Goal: Task Accomplishment & Management: Complete application form

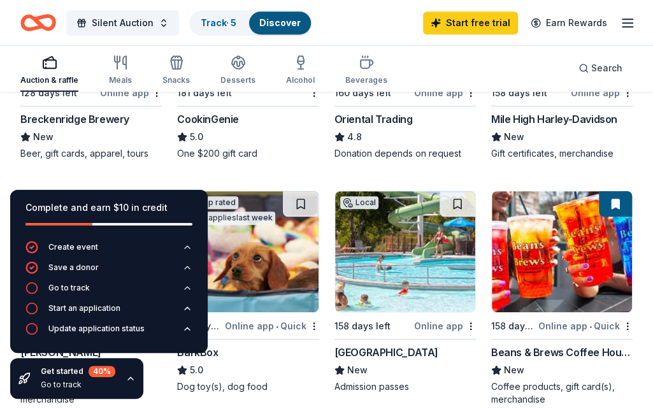
scroll to position [278, 0]
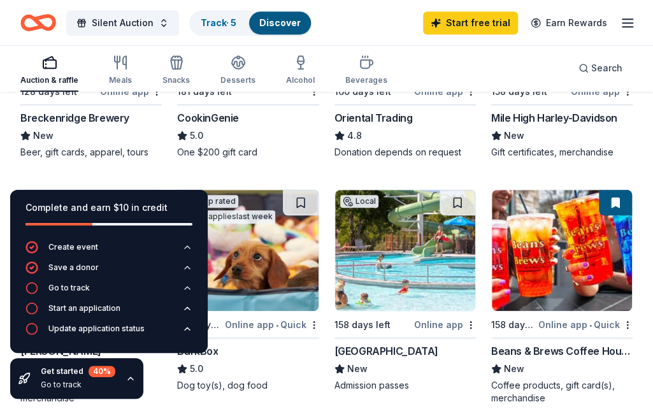
click at [65, 118] on div "Breckenridge Brewery" at bounding box center [74, 117] width 109 height 15
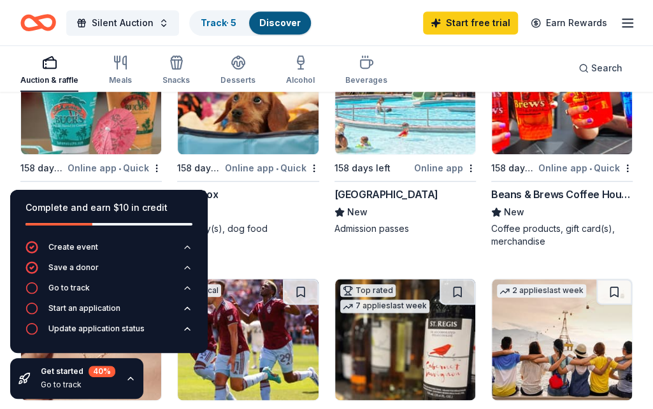
scroll to position [436, 0]
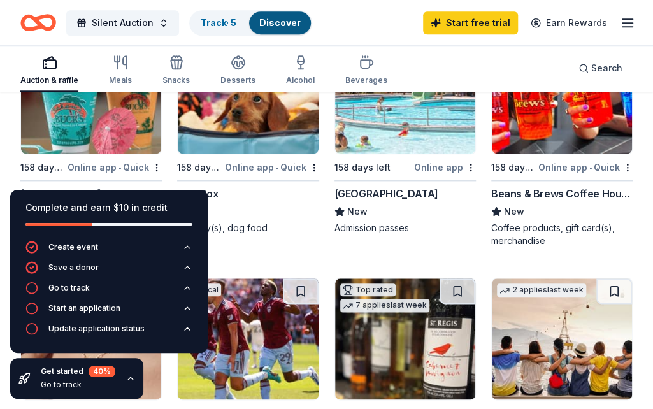
click at [232, 136] on img at bounding box center [248, 92] width 140 height 121
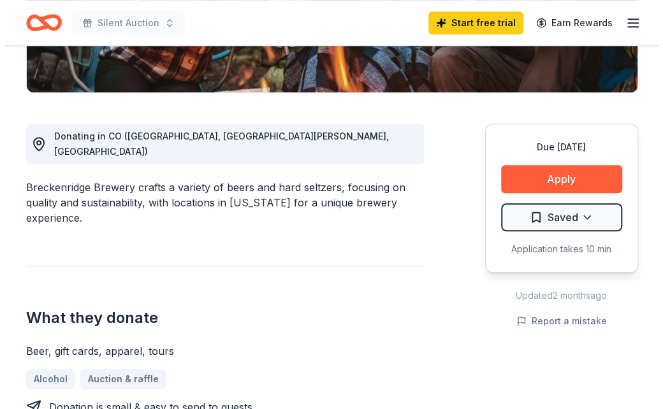
scroll to position [328, 0]
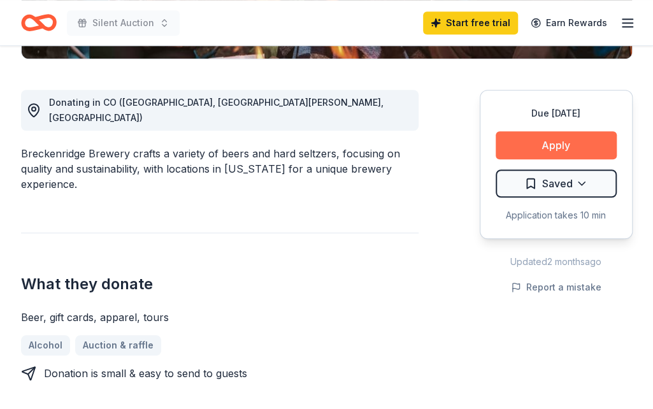
click at [528, 142] on button "Apply" at bounding box center [556, 145] width 121 height 28
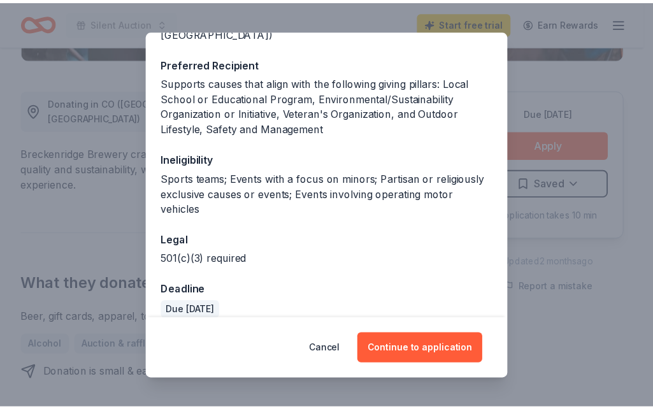
scroll to position [0, 0]
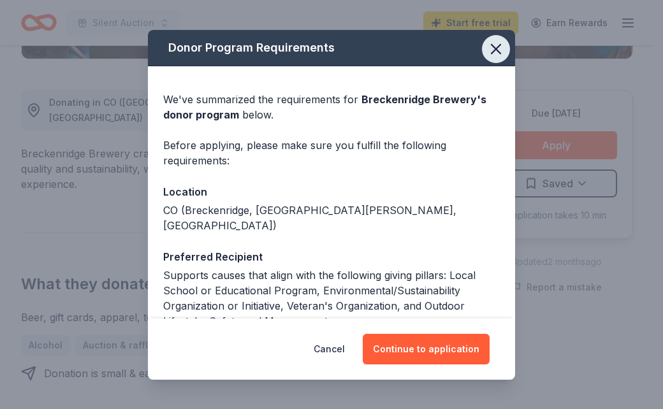
click at [491, 45] on icon "button" at bounding box center [495, 49] width 9 height 9
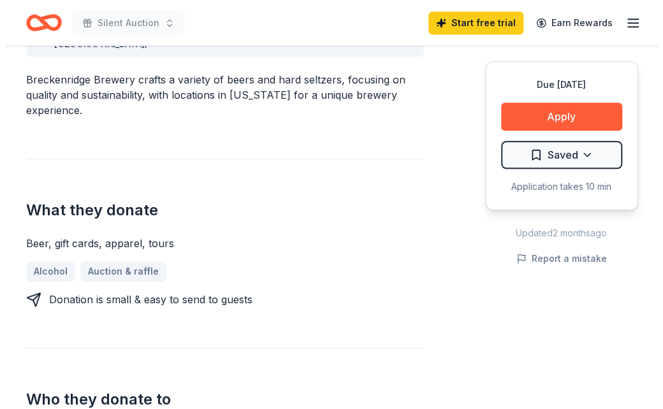
scroll to position [403, 0]
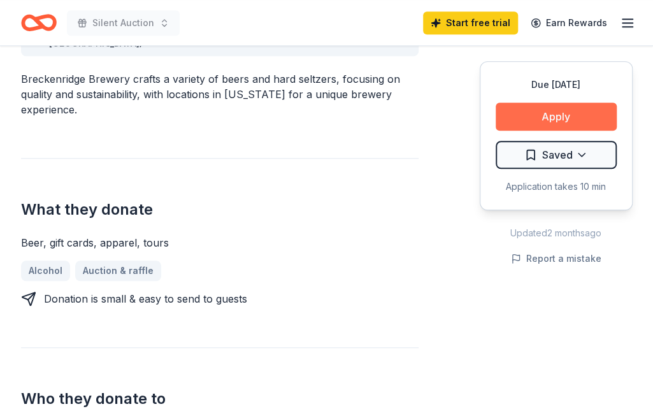
click at [547, 122] on button "Apply" at bounding box center [556, 117] width 121 height 28
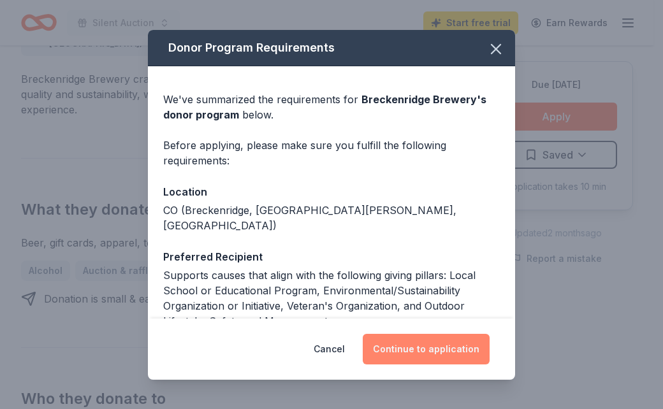
click at [415, 351] on button "Continue to application" at bounding box center [426, 349] width 127 height 31
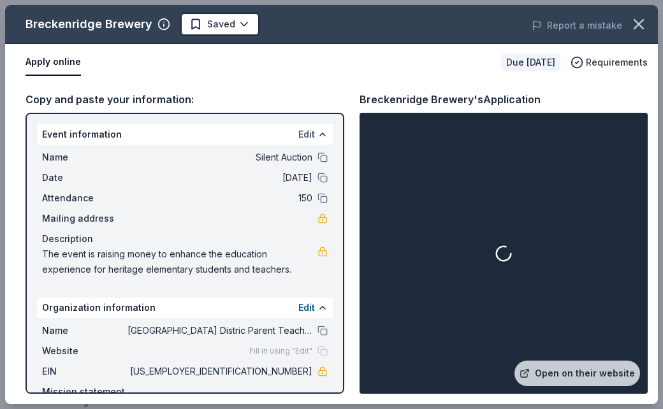
click at [304, 134] on button "Edit" at bounding box center [306, 134] width 17 height 15
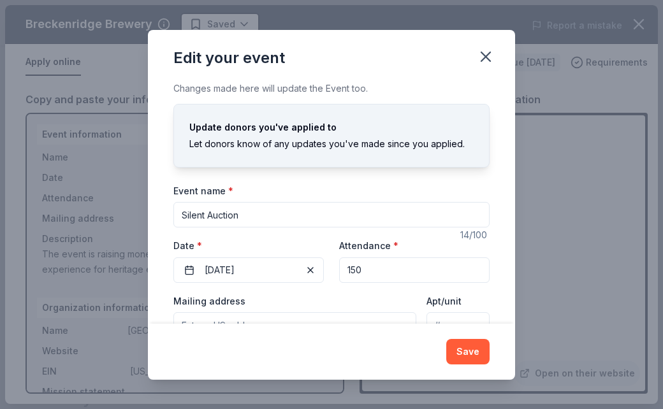
scroll to position [88, 0]
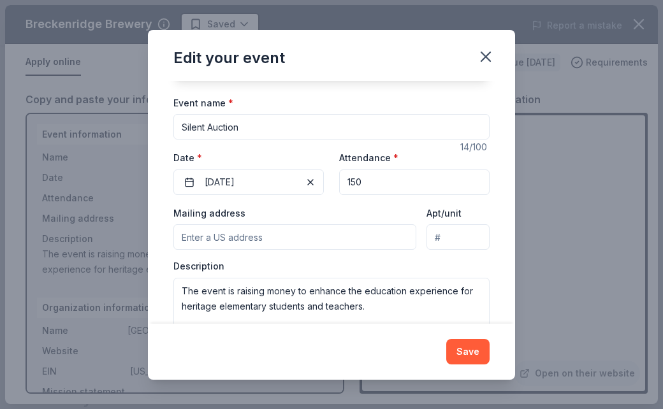
click at [231, 236] on input "Mailing address" at bounding box center [294, 236] width 243 height 25
paste input "The Heritage Elementary School Parent Teacher Community Organization (PTCO) is …"
type input "The Heritage Elementary School Parent Teacher Community Organization (PTCO) is …"
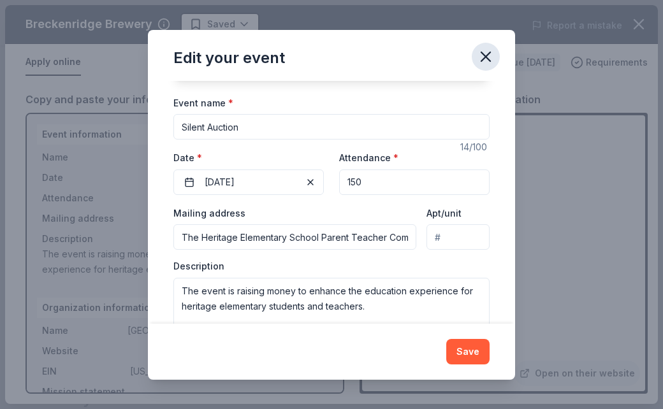
click at [483, 54] on icon "button" at bounding box center [485, 56] width 9 height 9
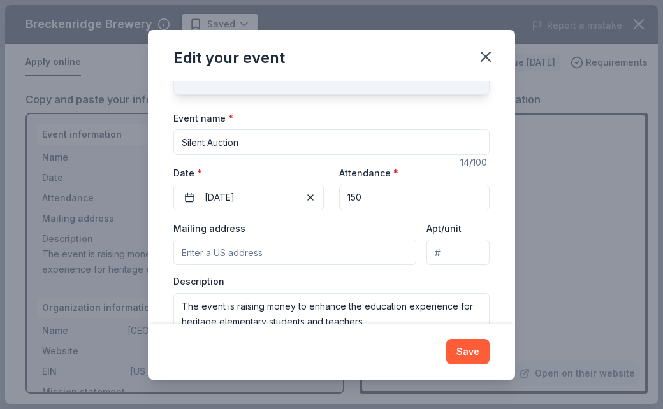
scroll to position [74, 0]
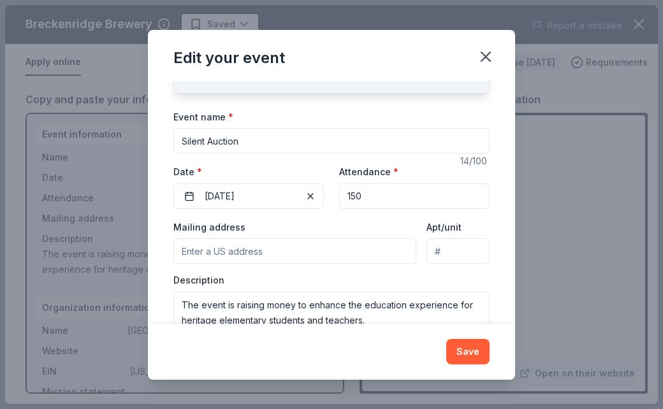
click at [213, 256] on input "Mailing address" at bounding box center [294, 250] width 243 height 25
paste input "6867 E Heritage Pl S"
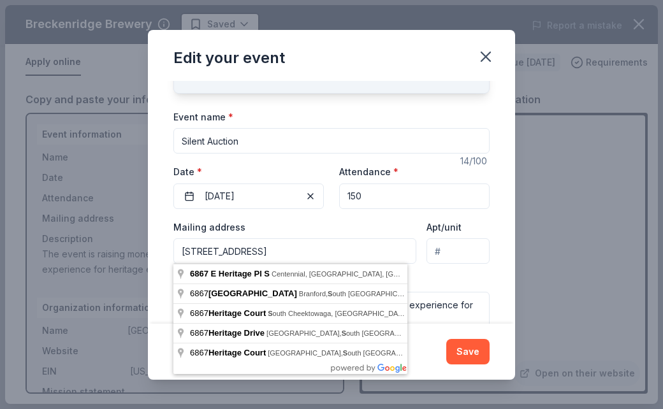
scroll to position [119, 0]
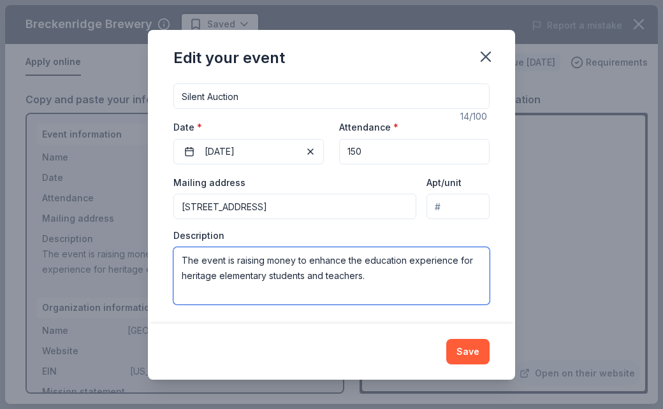
type input "6867 East Heritage Place South, Centennial, CO, 80111"
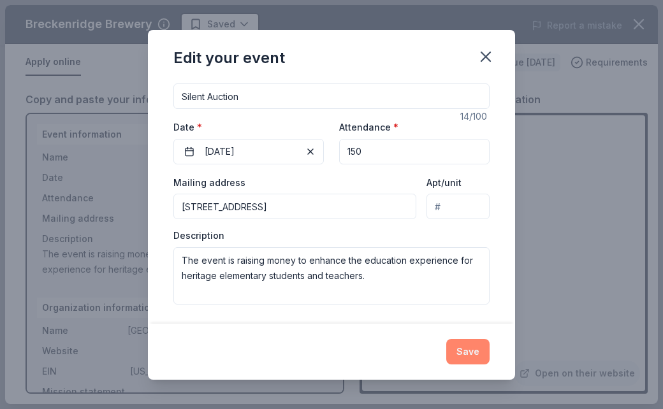
click at [474, 350] on button "Save" at bounding box center [467, 351] width 43 height 25
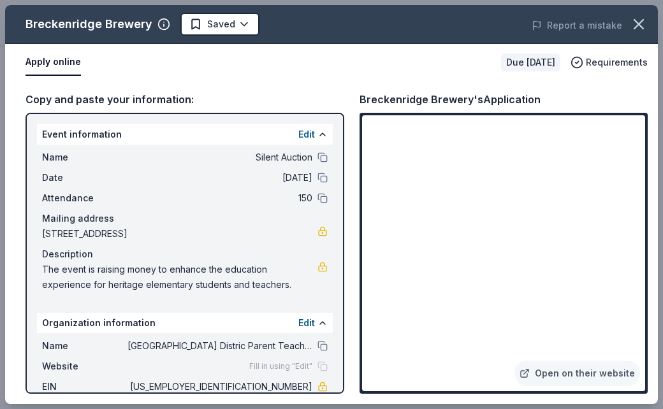
scroll to position [83, 0]
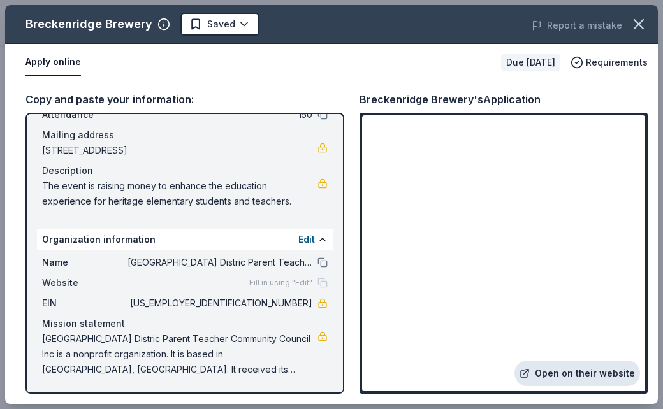
click at [572, 371] on link "Open on their website" at bounding box center [577, 373] width 126 height 25
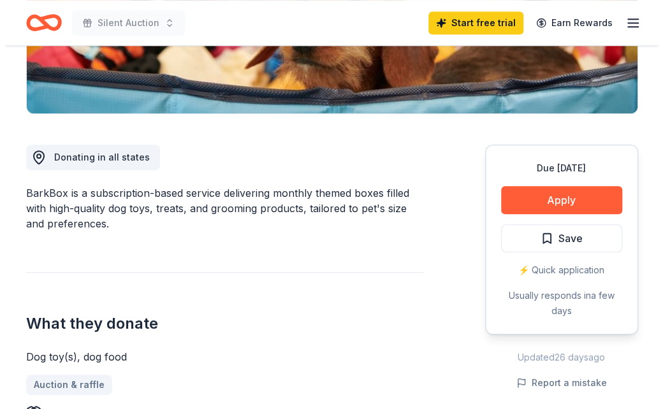
scroll to position [279, 0]
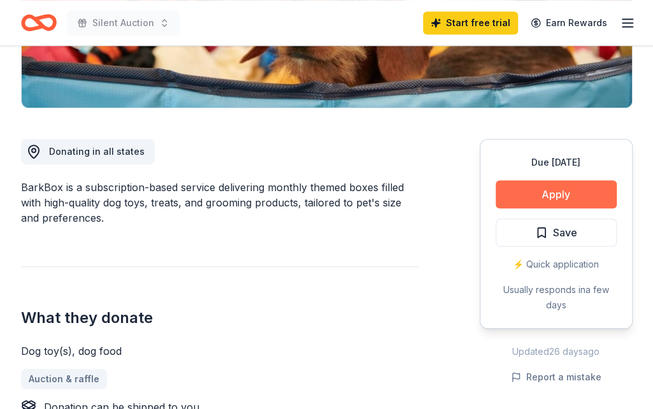
click at [552, 198] on button "Apply" at bounding box center [556, 194] width 121 height 28
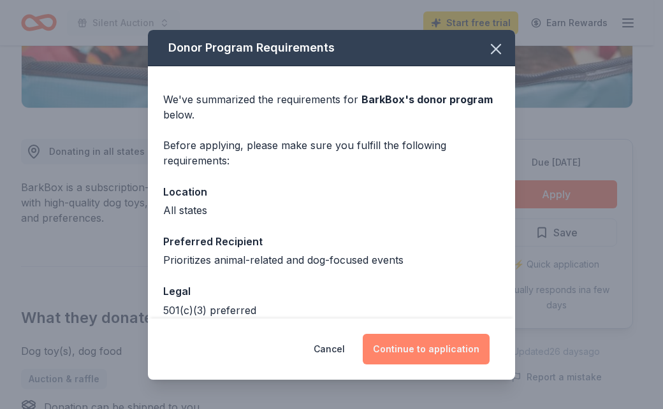
click at [418, 350] on button "Continue to application" at bounding box center [426, 349] width 127 height 31
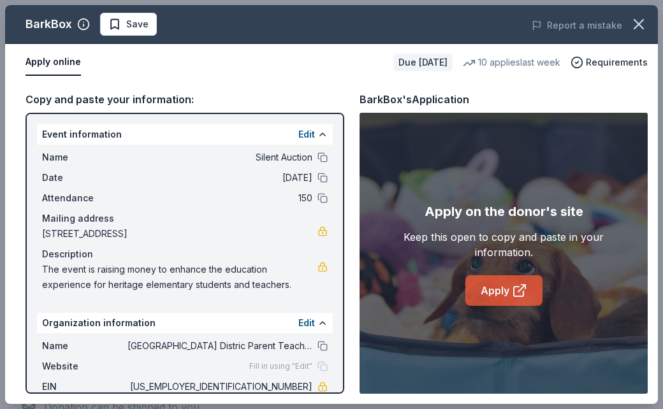
click at [497, 290] on link "Apply" at bounding box center [503, 290] width 77 height 31
